Goal: Information Seeking & Learning: Compare options

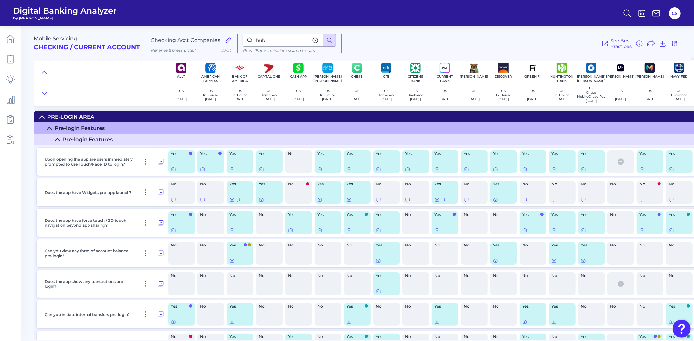
scroll to position [5796, 356]
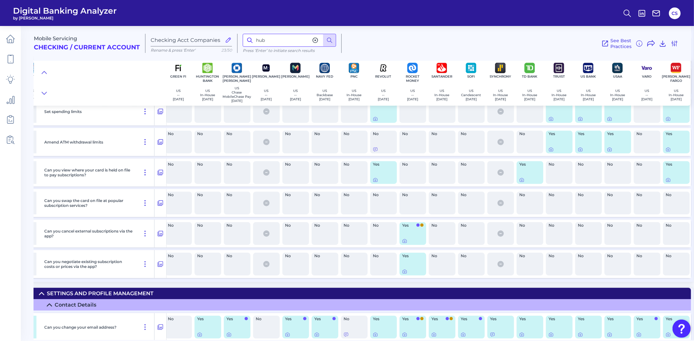
click at [272, 42] on input "hub" at bounding box center [289, 40] width 93 height 13
type input "statements"
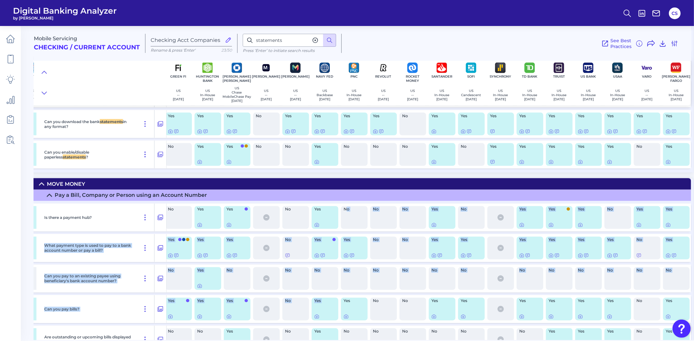
drag, startPoint x: 343, startPoint y: 340, endPoint x: 330, endPoint y: 340, distance: 12.7
click at [330, 340] on main "Mobile Servicing Checking / Current Account Checking Acct Companies Rename & pr…" at bounding box center [347, 170] width 694 height 341
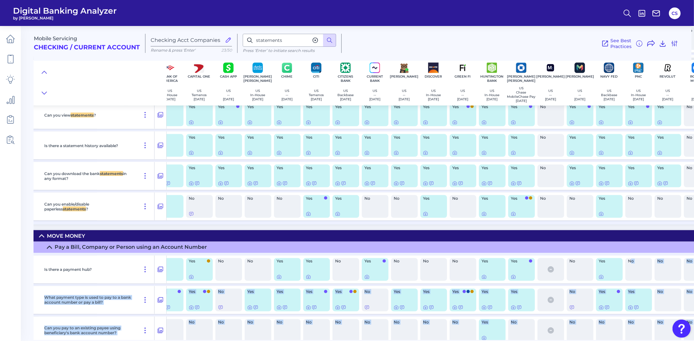
scroll to position [2855, 70]
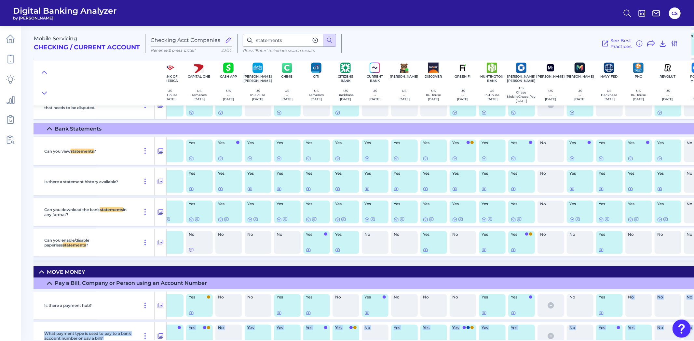
click at [20, 175] on nav at bounding box center [10, 183] width 21 height 315
click at [187, 163] on div "Yes" at bounding box center [199, 151] width 27 height 23
click at [189, 161] on icon at bounding box center [191, 158] width 5 height 5
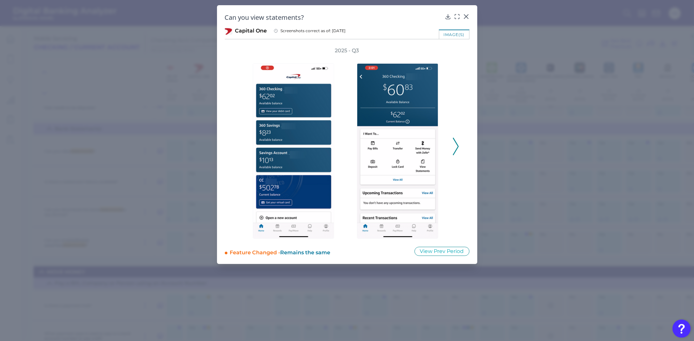
click at [459, 147] on div "2025 - Q3" at bounding box center [347, 143] width 245 height 192
click at [458, 147] on icon at bounding box center [456, 147] width 6 height 18
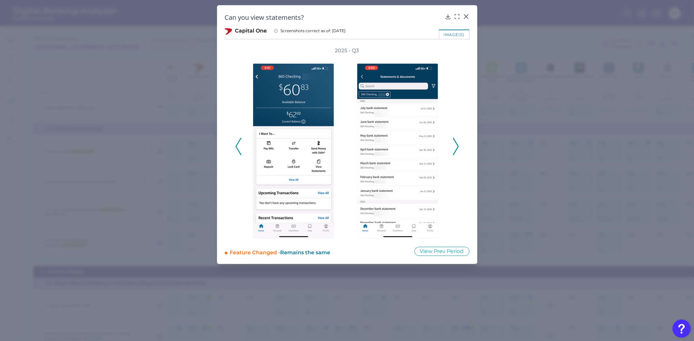
click at [457, 147] on polyline at bounding box center [455, 146] width 5 height 17
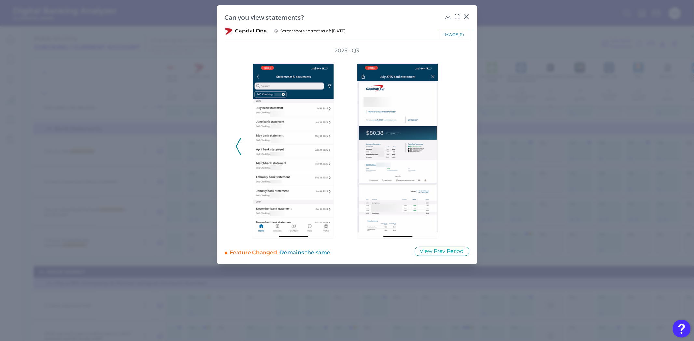
click at [457, 147] on div "2025 - Q3" at bounding box center [347, 143] width 224 height 192
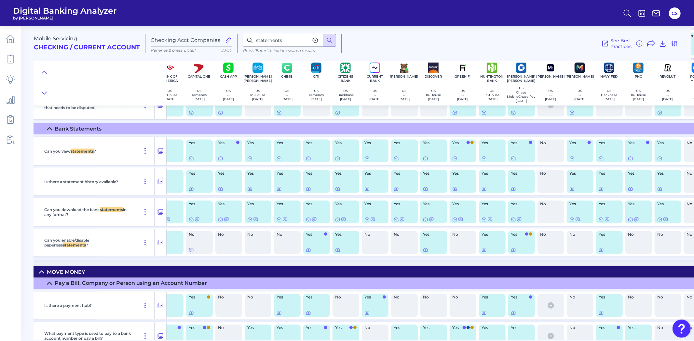
click at [145, 154] on icon at bounding box center [145, 151] width 1 height 5
click at [160, 155] on icon at bounding box center [160, 151] width 7 height 8
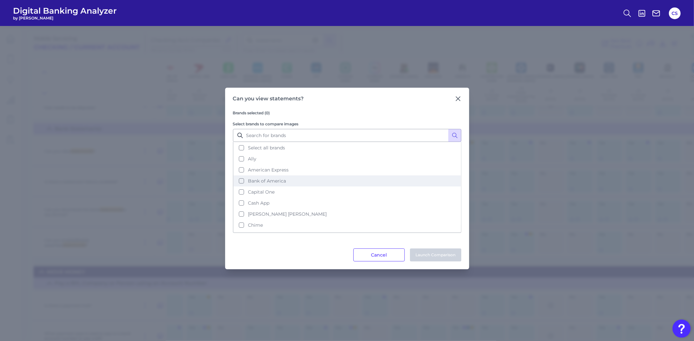
click at [238, 180] on button "Bank of America" at bounding box center [346, 181] width 227 height 11
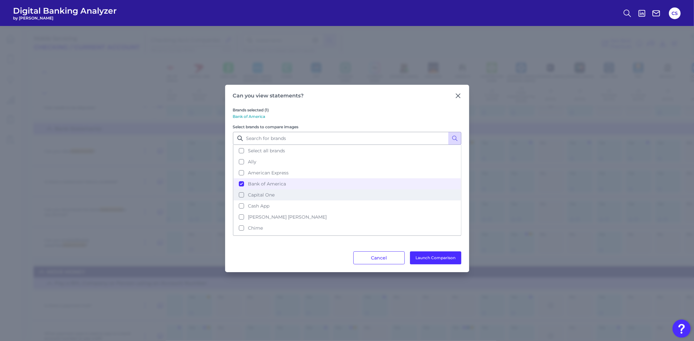
click at [242, 194] on button "Capital One" at bounding box center [346, 195] width 227 height 11
click at [241, 162] on button "Ally" at bounding box center [346, 161] width 227 height 11
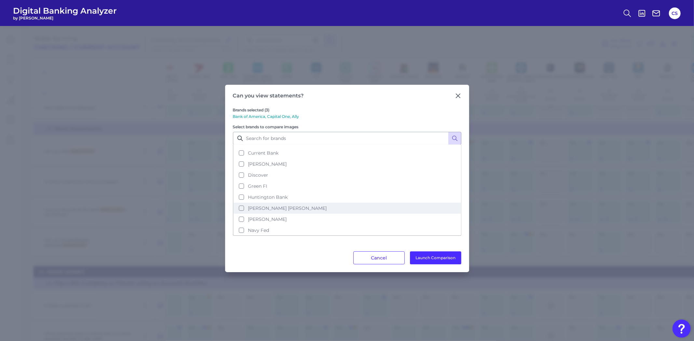
scroll to position [72, 0]
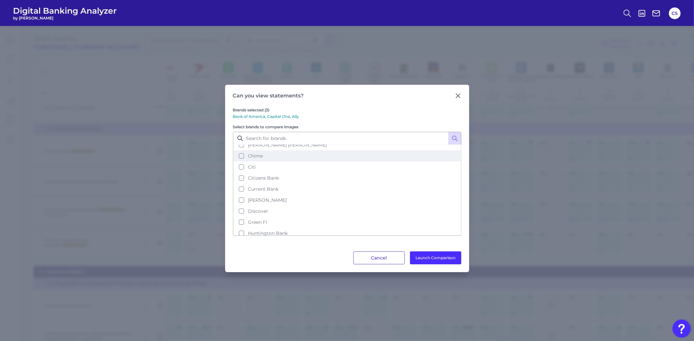
click at [240, 154] on button "Chime" at bounding box center [346, 156] width 227 height 11
click at [241, 228] on button "Huntington Bank" at bounding box center [346, 233] width 227 height 11
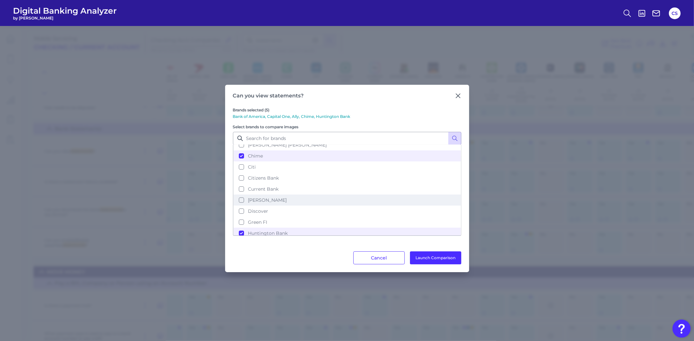
scroll to position [108, 0]
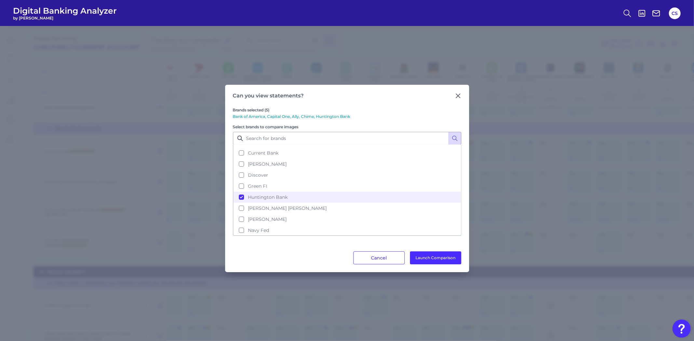
click at [241, 236] on button "PNC" at bounding box center [346, 241] width 227 height 11
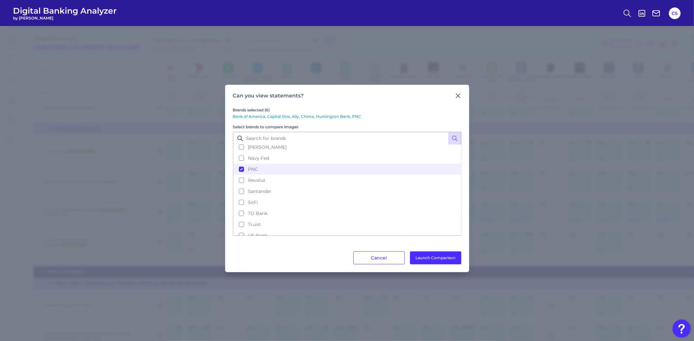
scroll to position [207, 0]
click at [242, 237] on button "[PERSON_NAME] Fargo" at bounding box center [346, 242] width 227 height 11
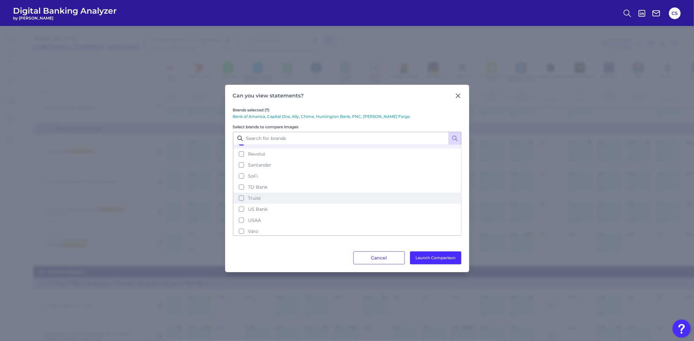
click at [241, 193] on button "Truist" at bounding box center [346, 198] width 227 height 11
click at [241, 171] on button "SoFi" at bounding box center [346, 176] width 227 height 11
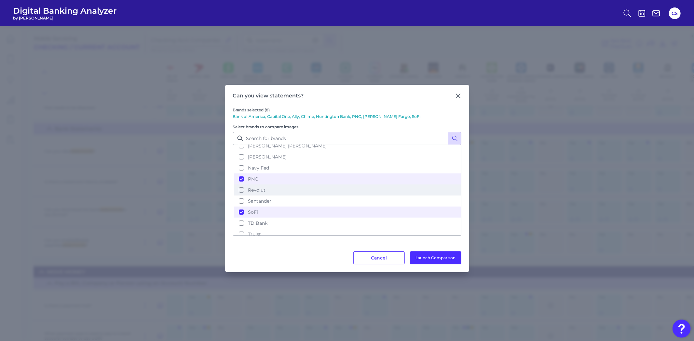
click at [240, 185] on button "Revolut" at bounding box center [346, 190] width 227 height 11
click at [431, 256] on button "Launch Comparison" at bounding box center [435, 258] width 51 height 13
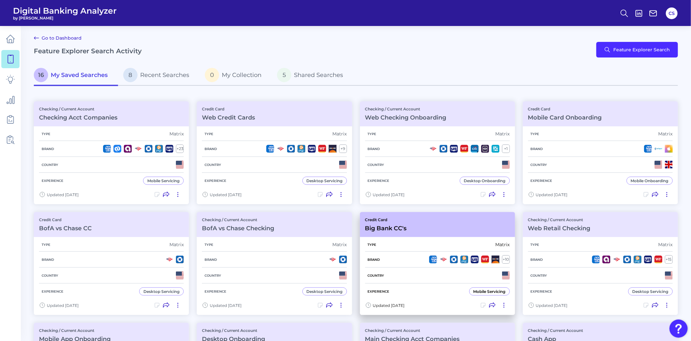
click at [427, 252] on div "Brand + 10" at bounding box center [437, 260] width 145 height 16
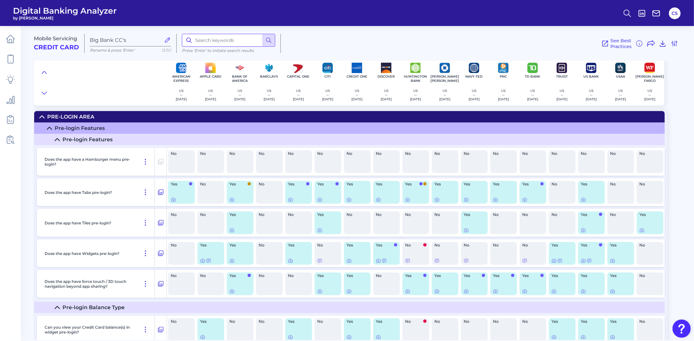
click at [206, 39] on input at bounding box center [228, 40] width 93 height 13
type input "statements"
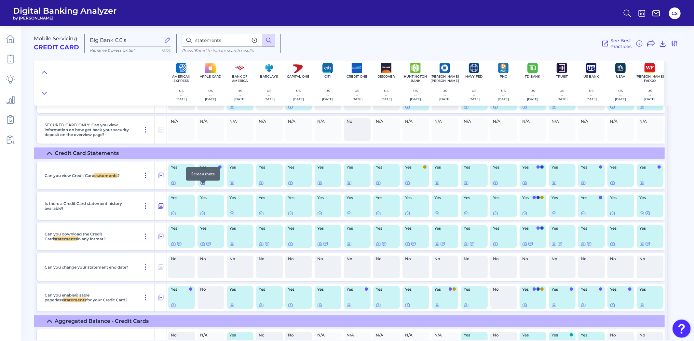
click at [202, 186] on icon at bounding box center [202, 182] width 5 height 5
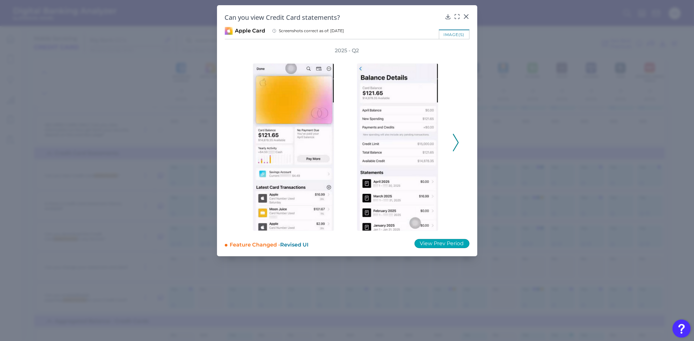
click at [445, 241] on button "View Prev Period" at bounding box center [441, 243] width 55 height 9
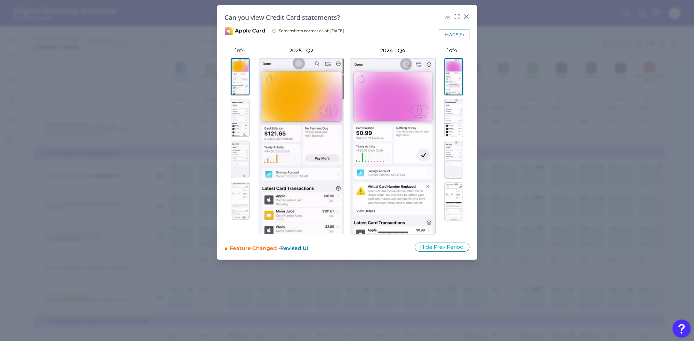
click at [235, 121] on img at bounding box center [240, 118] width 19 height 38
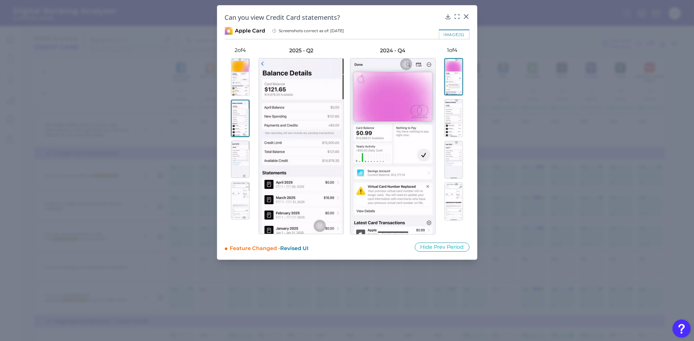
click at [239, 69] on img at bounding box center [240, 77] width 19 height 38
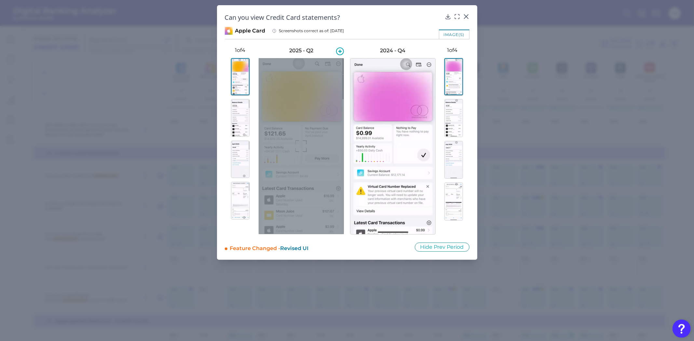
click at [303, 148] on icon at bounding box center [301, 146] width 12 height 12
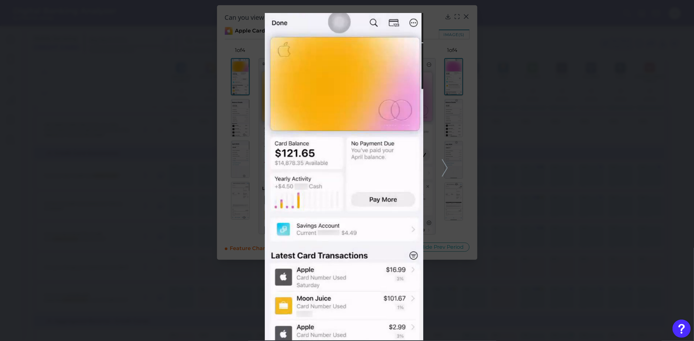
click at [442, 171] on icon at bounding box center [445, 168] width 6 height 18
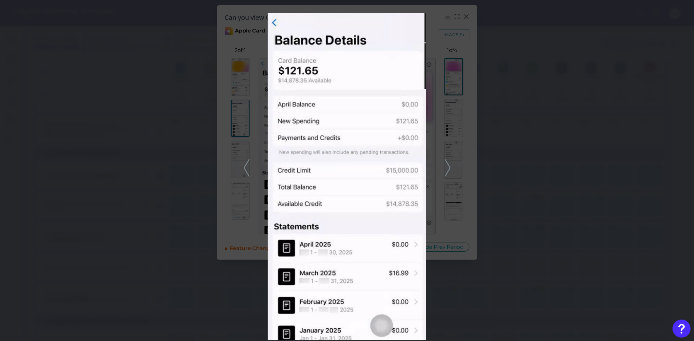
click at [447, 171] on polyline at bounding box center [447, 168] width 5 height 17
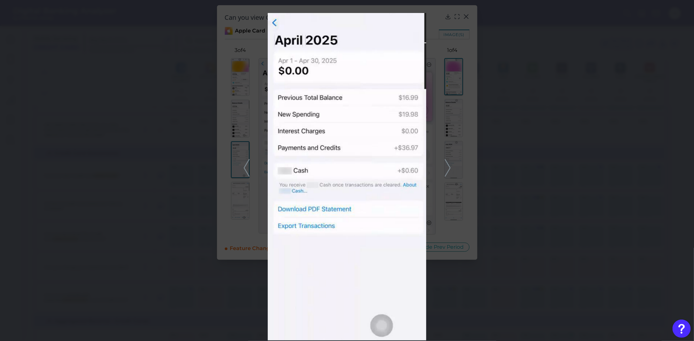
click at [448, 168] on icon at bounding box center [447, 168] width 6 height 18
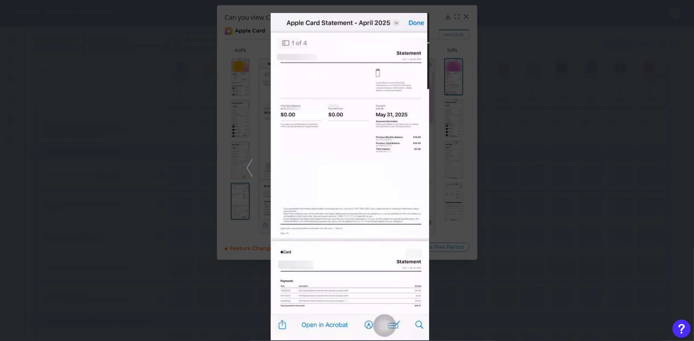
click at [198, 184] on div at bounding box center [347, 170] width 694 height 341
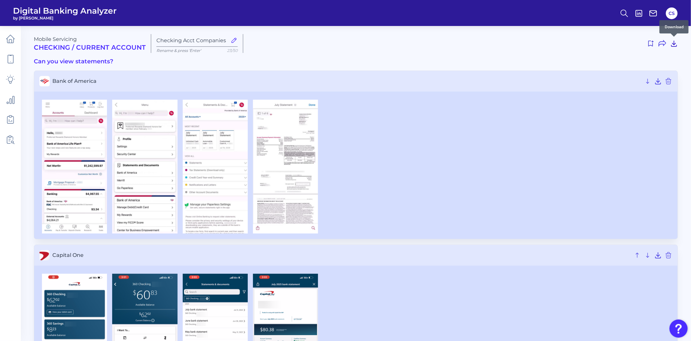
click at [675, 42] on icon at bounding box center [674, 44] width 8 height 8
drag, startPoint x: 666, startPoint y: 0, endPoint x: 505, endPoint y: 44, distance: 166.0
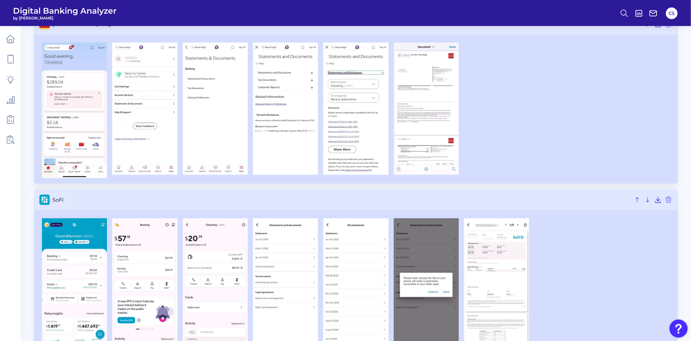
scroll to position [1018, 0]
